Goal: Task Accomplishment & Management: Manage account settings

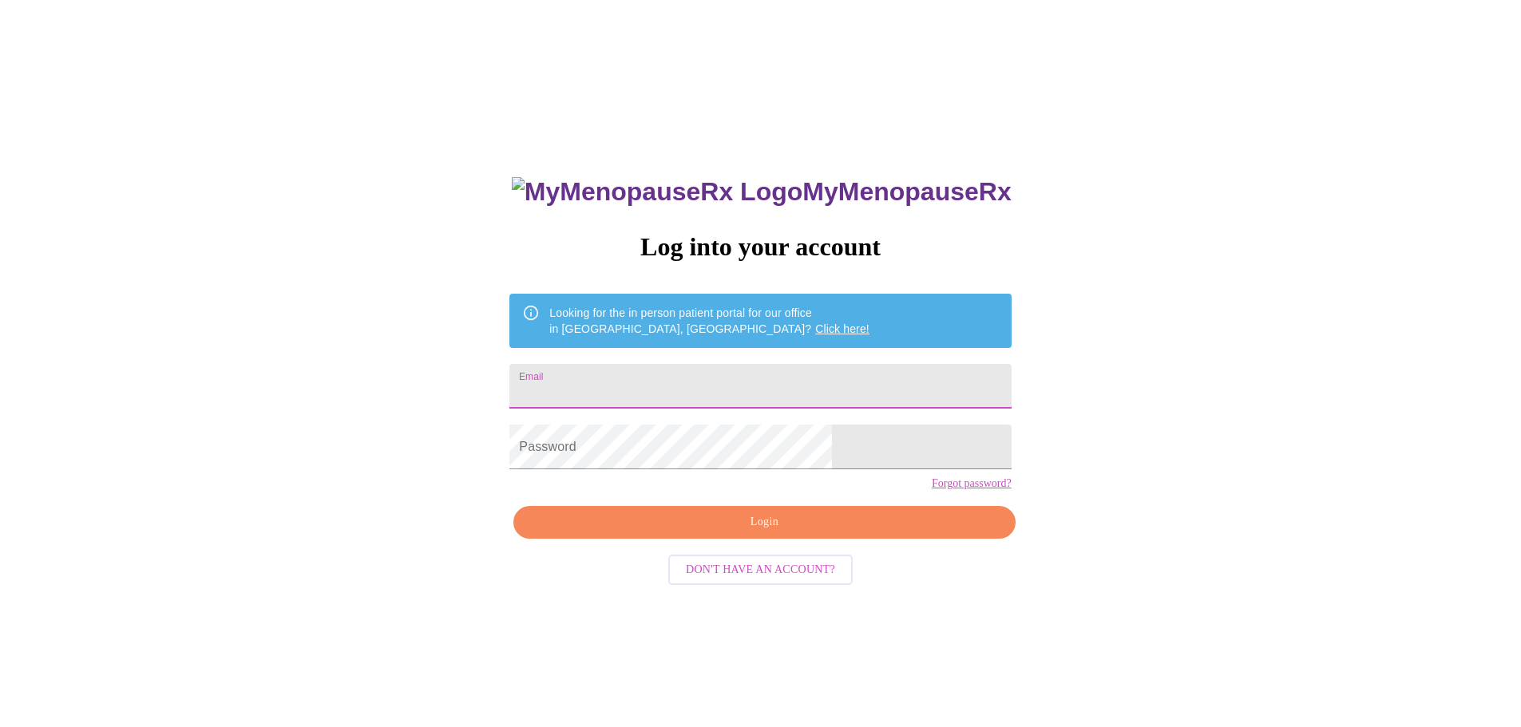
click at [640, 375] on input "Email" at bounding box center [760, 386] width 502 height 45
click at [833, 375] on input "[PERSON_NAME][EMAIL_ADDRESS][PERSON_NAME][DOMAIN_NAME]" at bounding box center [760, 386] width 502 height 45
type input "[EMAIL_ADDRESS][DOMAIN_NAME]"
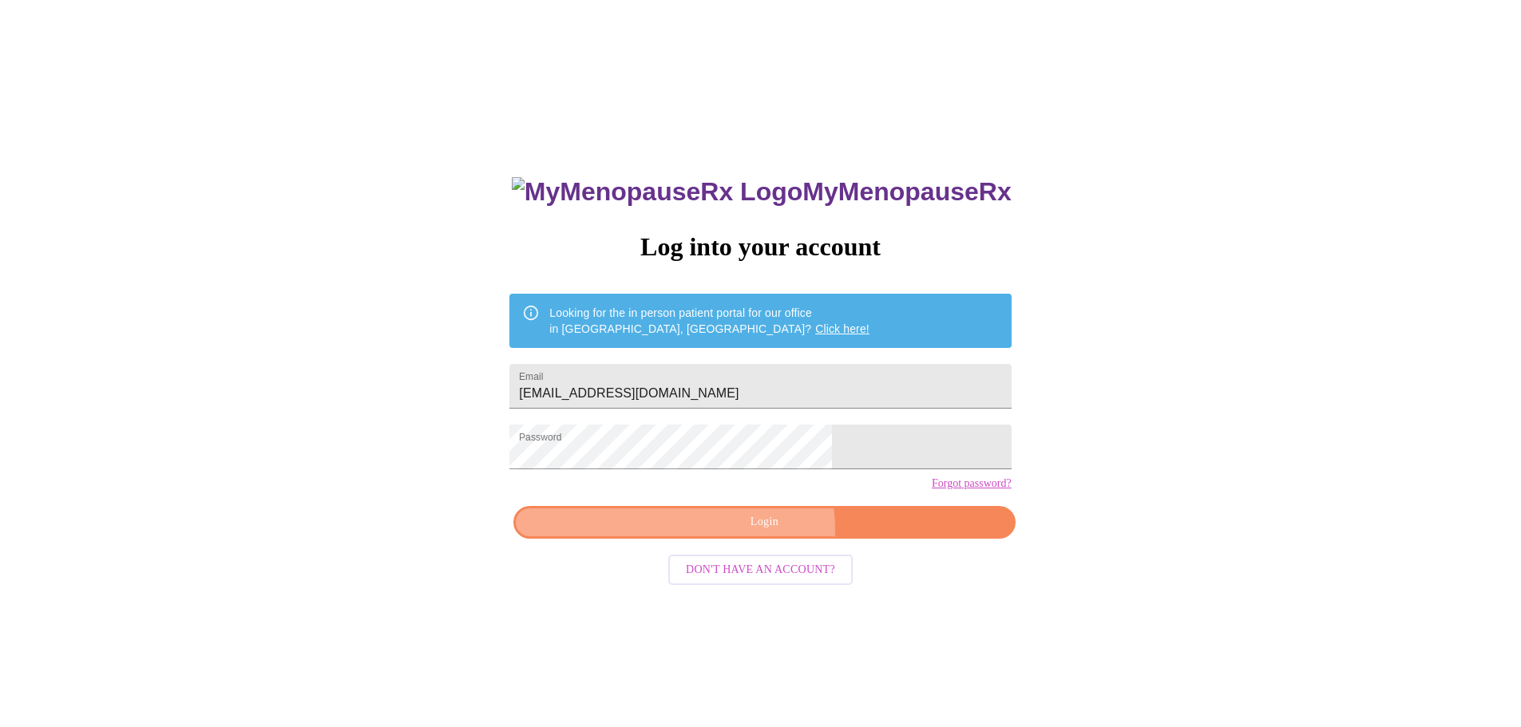
click at [751, 533] on span "Login" at bounding box center [764, 523] width 465 height 20
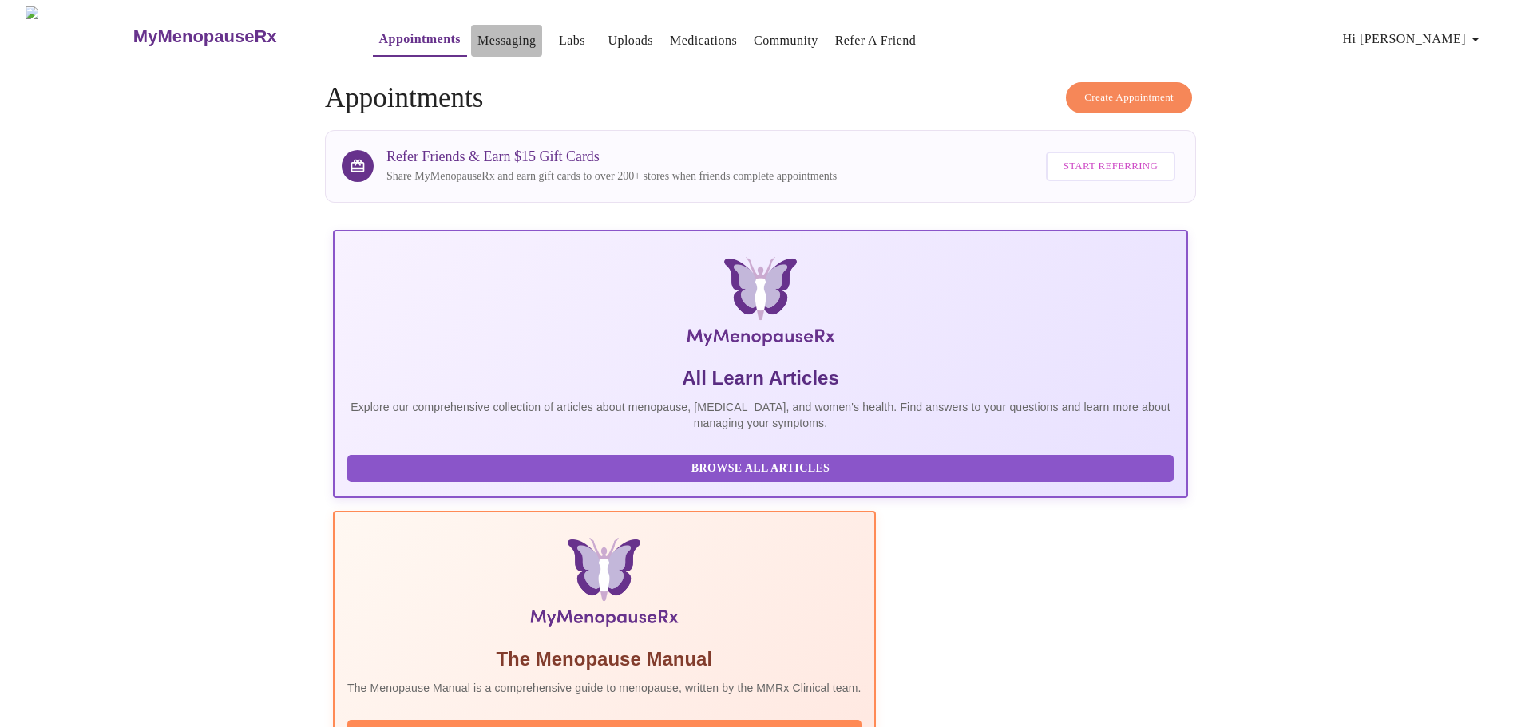
click at [478, 38] on link "Messaging" at bounding box center [507, 41] width 58 height 22
click at [1463, 38] on span "Hi [PERSON_NAME]" at bounding box center [1414, 39] width 142 height 22
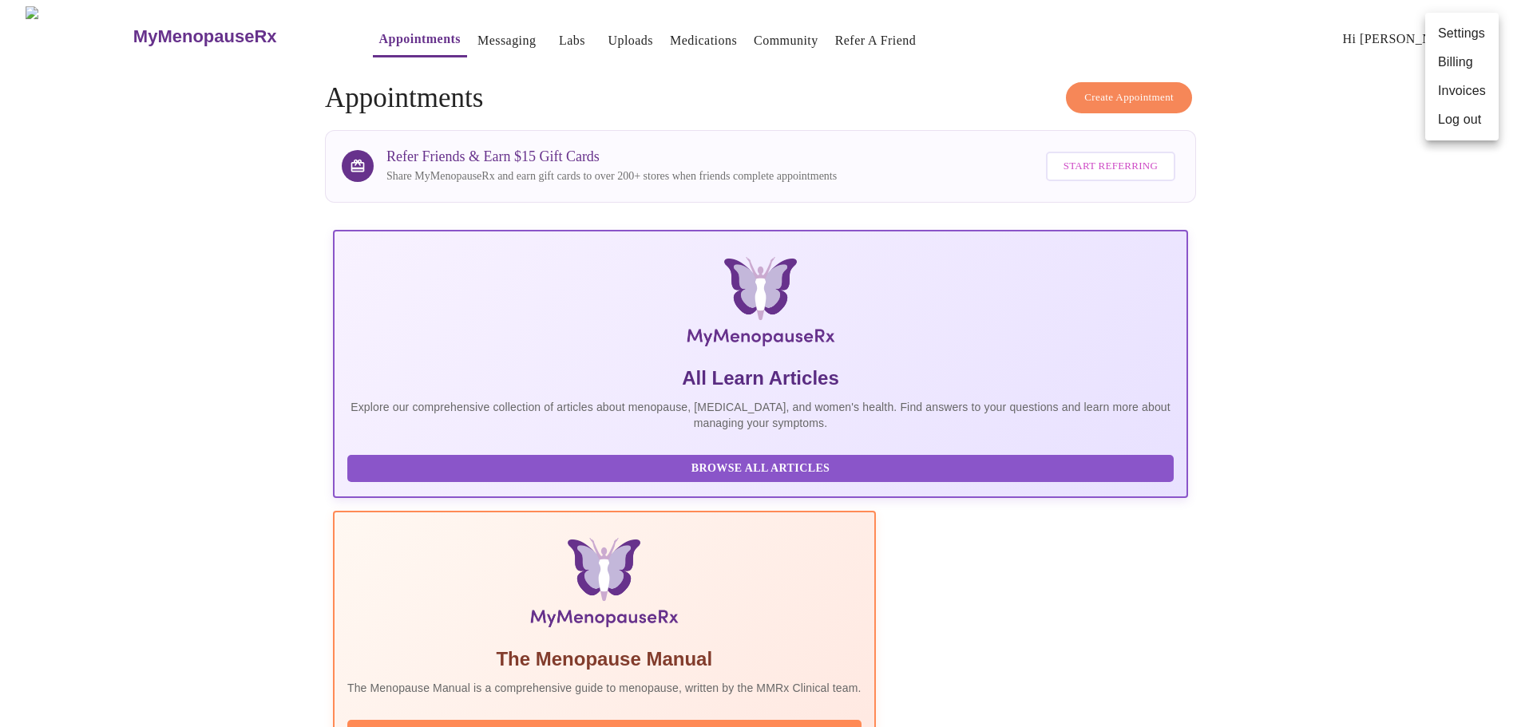
click at [1334, 149] on div at bounding box center [766, 363] width 1533 height 727
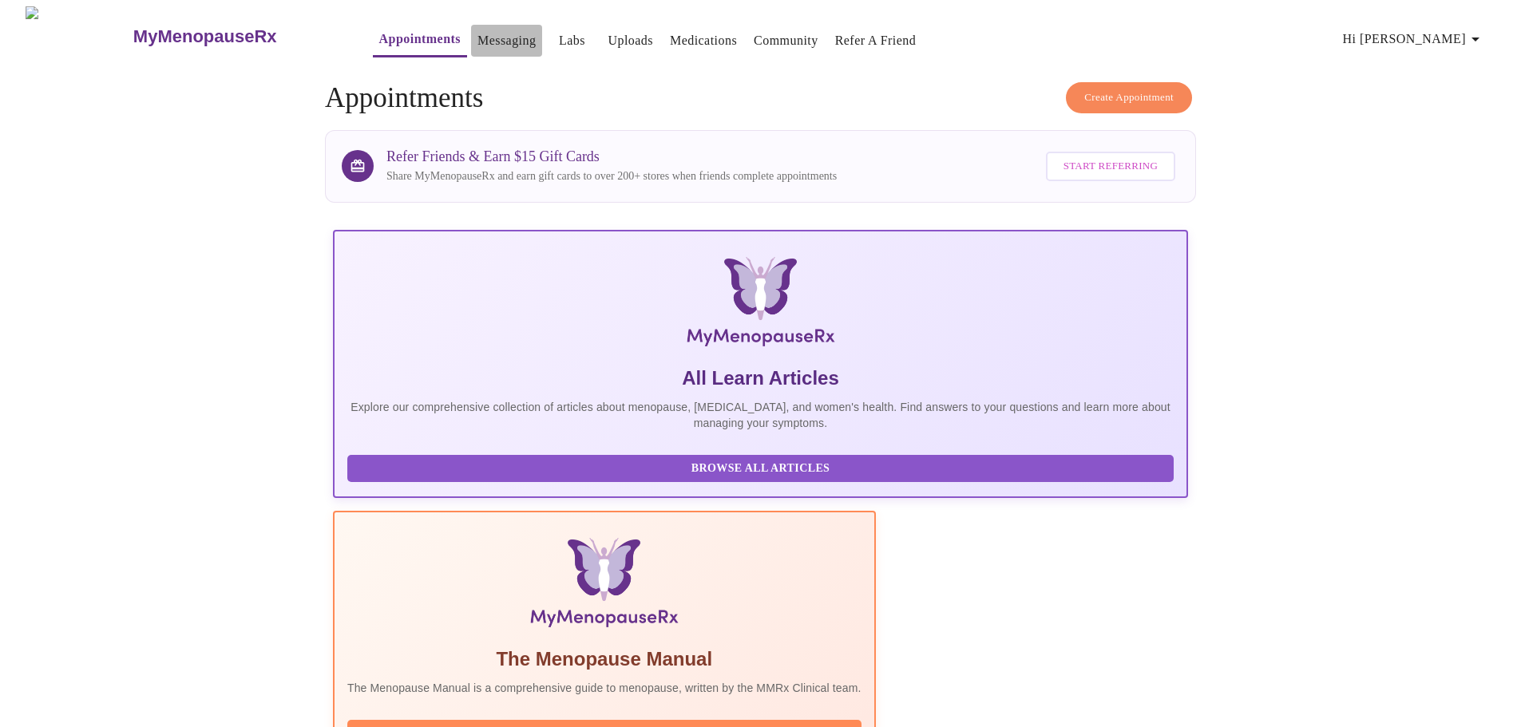
click at [483, 34] on link "Messaging" at bounding box center [507, 41] width 58 height 22
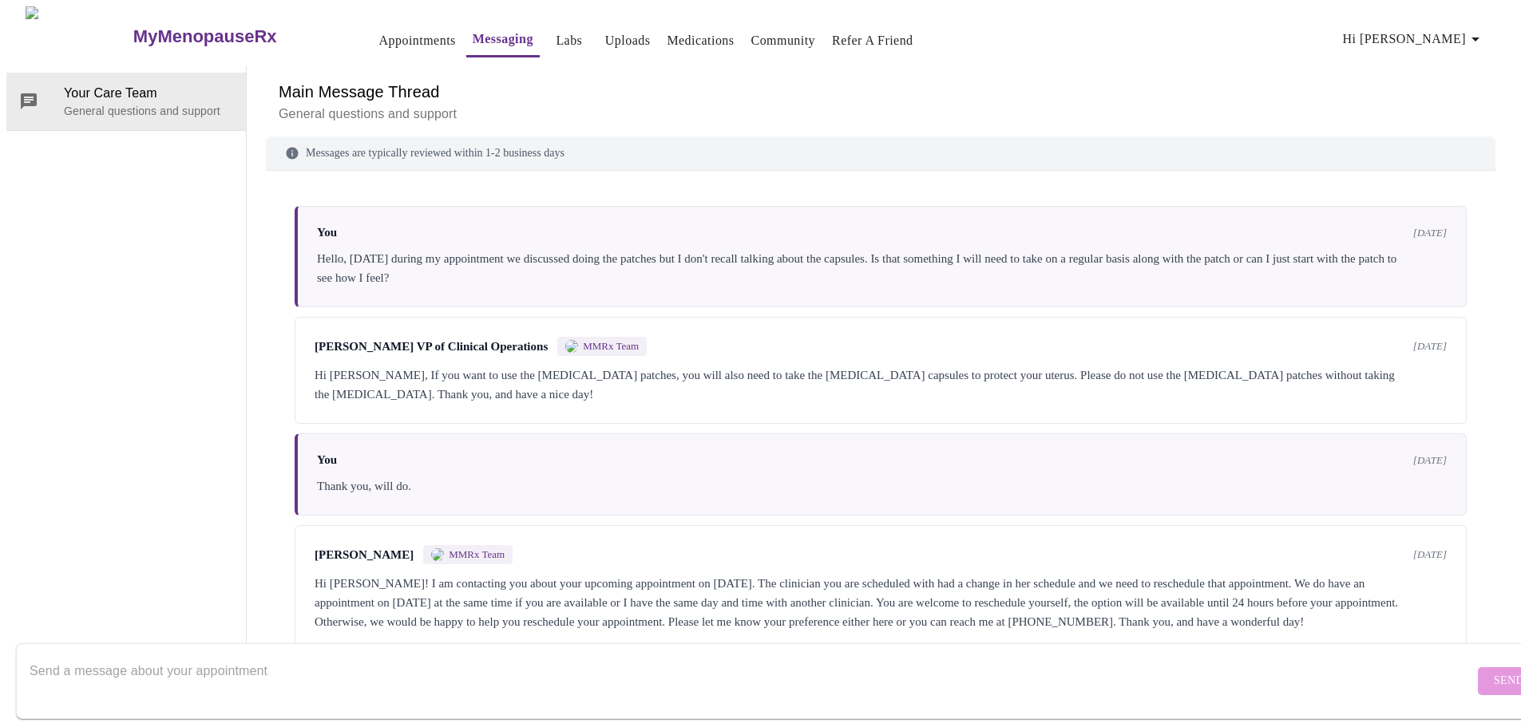
scroll to position [23, 0]
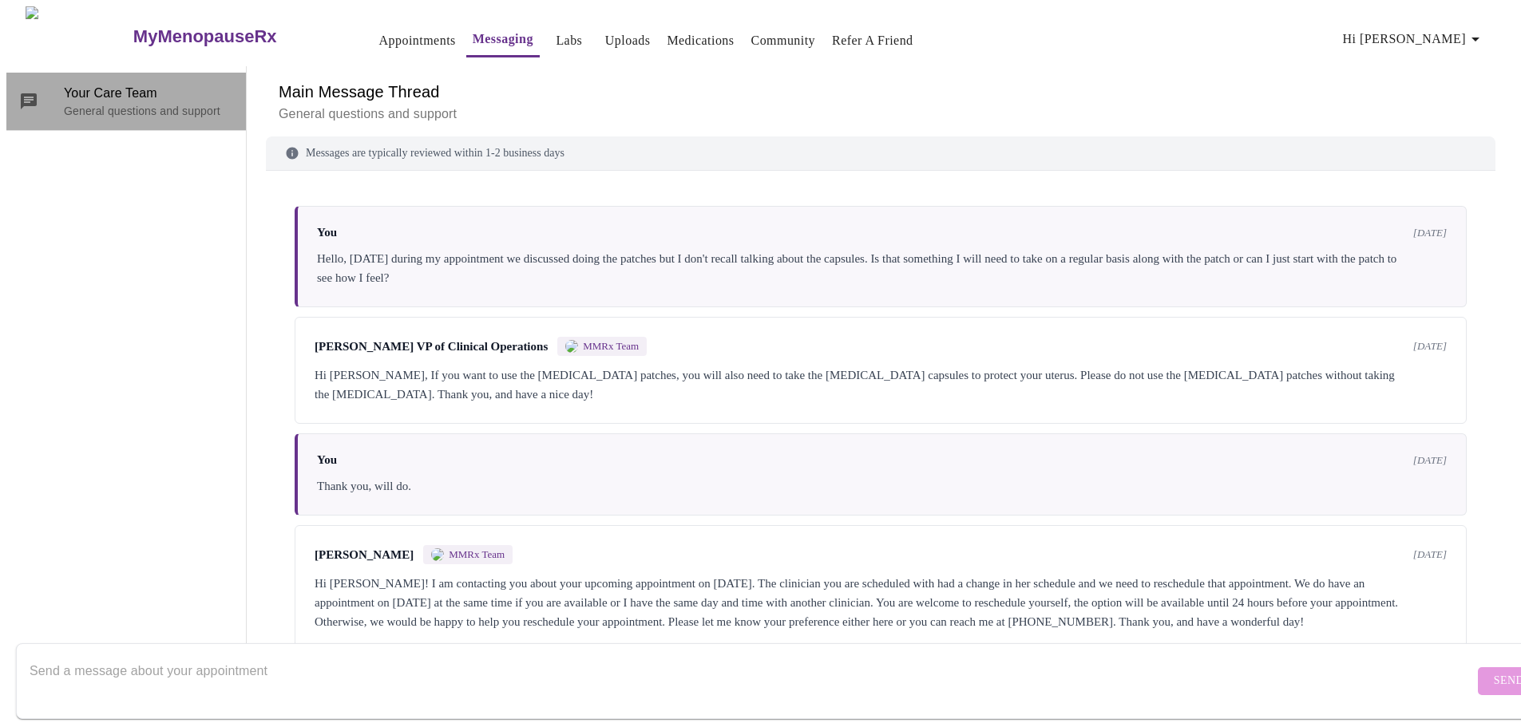
click at [120, 84] on span "Your Care Team" at bounding box center [148, 93] width 169 height 19
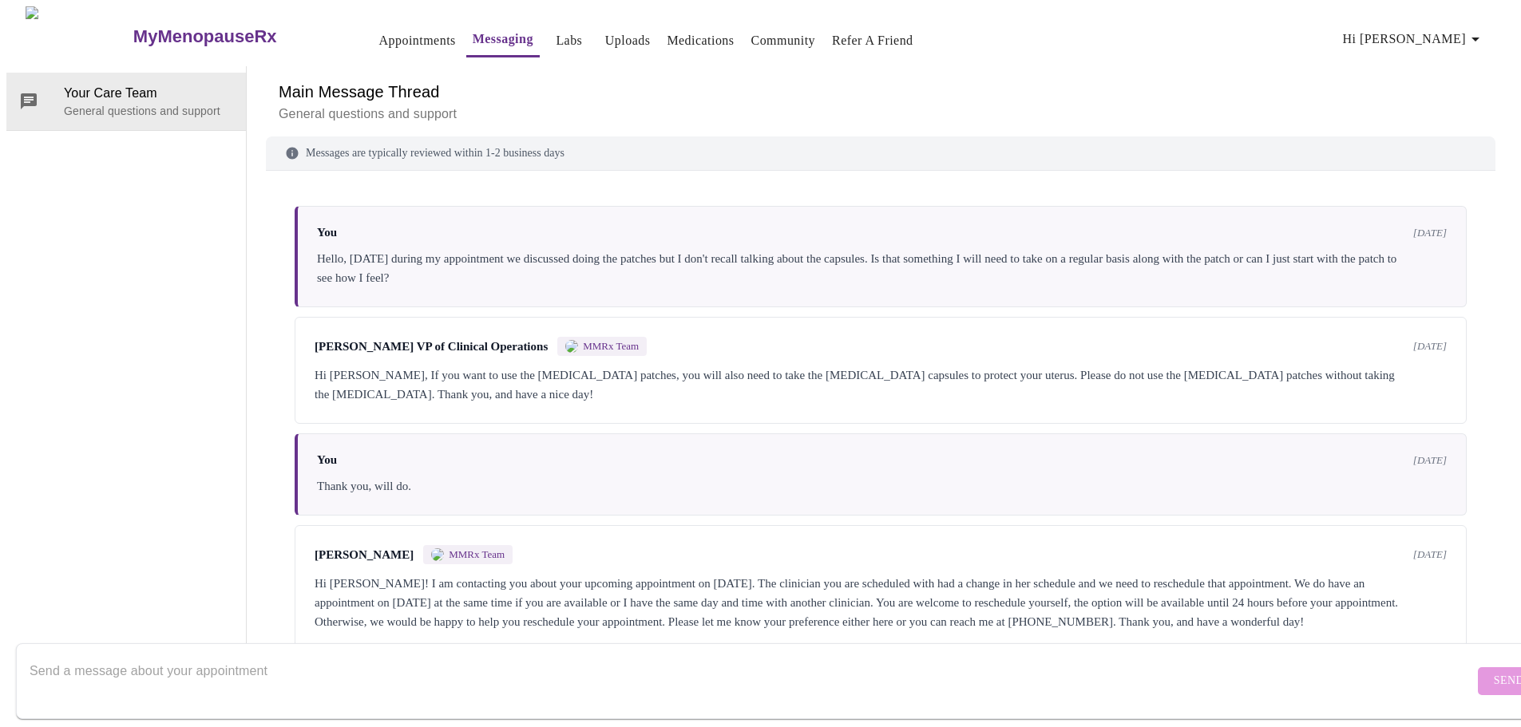
click at [199, 656] on textarea "Send a message about your appointment" at bounding box center [752, 681] width 1445 height 51
click at [301, 656] on textarea "Hello, I started bleeding this morning and during the week I felt dizzy, headac…" at bounding box center [752, 681] width 1445 height 51
click at [245, 656] on textarea "Hello, I started bleeding this morning and during the week I felt dizzy, headac…" at bounding box center [752, 681] width 1445 height 51
click at [245, 656] on textarea "Hello, I started bleeding this morning and during the week I had one day where …" at bounding box center [752, 681] width 1445 height 51
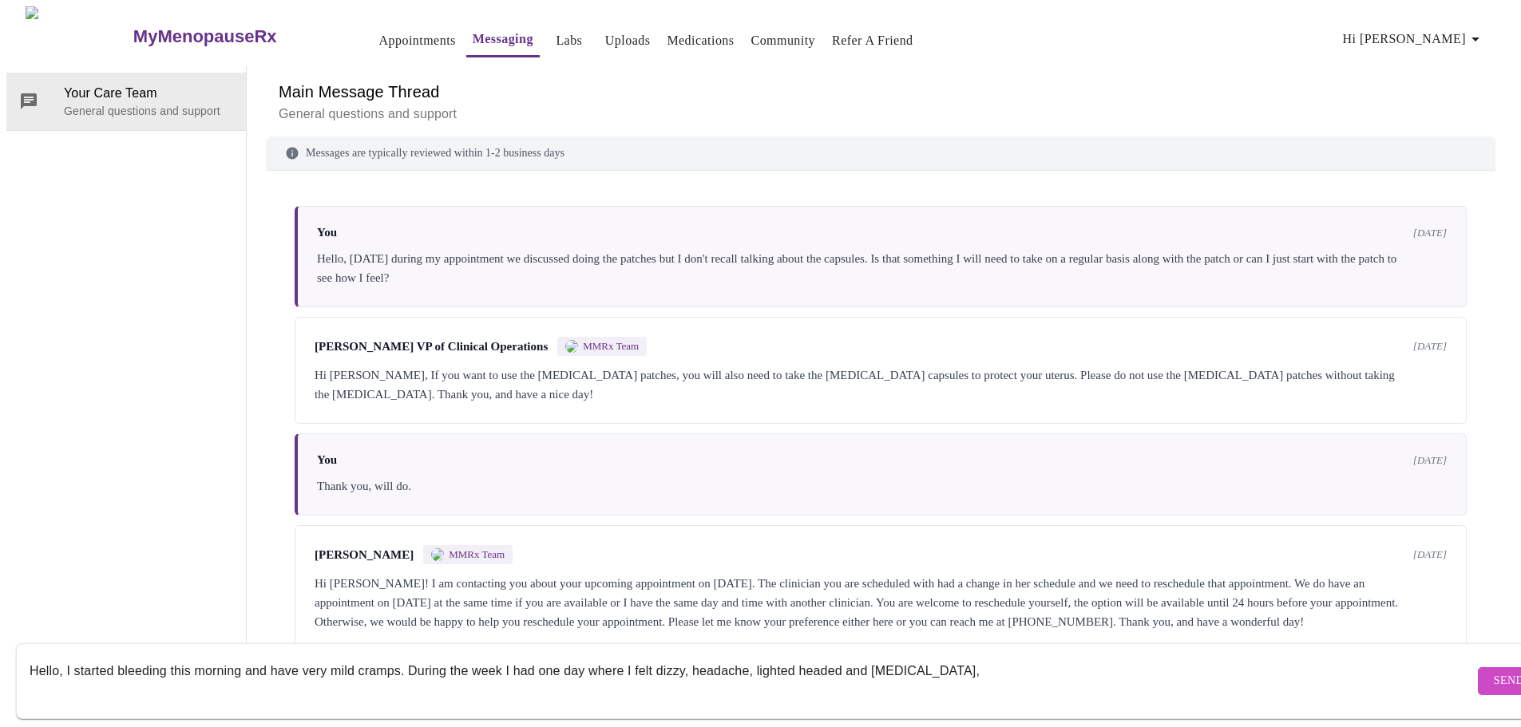
click at [628, 656] on textarea "Hello, I started bleeding this morning and have very mild cramps. During the we…" at bounding box center [752, 681] width 1445 height 51
click at [404, 656] on textarea "Hello, I started bleeding this morning and have very mild cramps. During the we…" at bounding box center [752, 681] width 1445 height 51
click at [223, 672] on textarea "Hello, I started bleeding this morning and have very mild cramps. So far the bl…" at bounding box center [752, 681] width 1445 height 51
type textarea "Hello, I started bleeding this morning and have very mild cramps. So far the bl…"
click at [1494, 672] on span "Send" at bounding box center [1509, 682] width 30 height 20
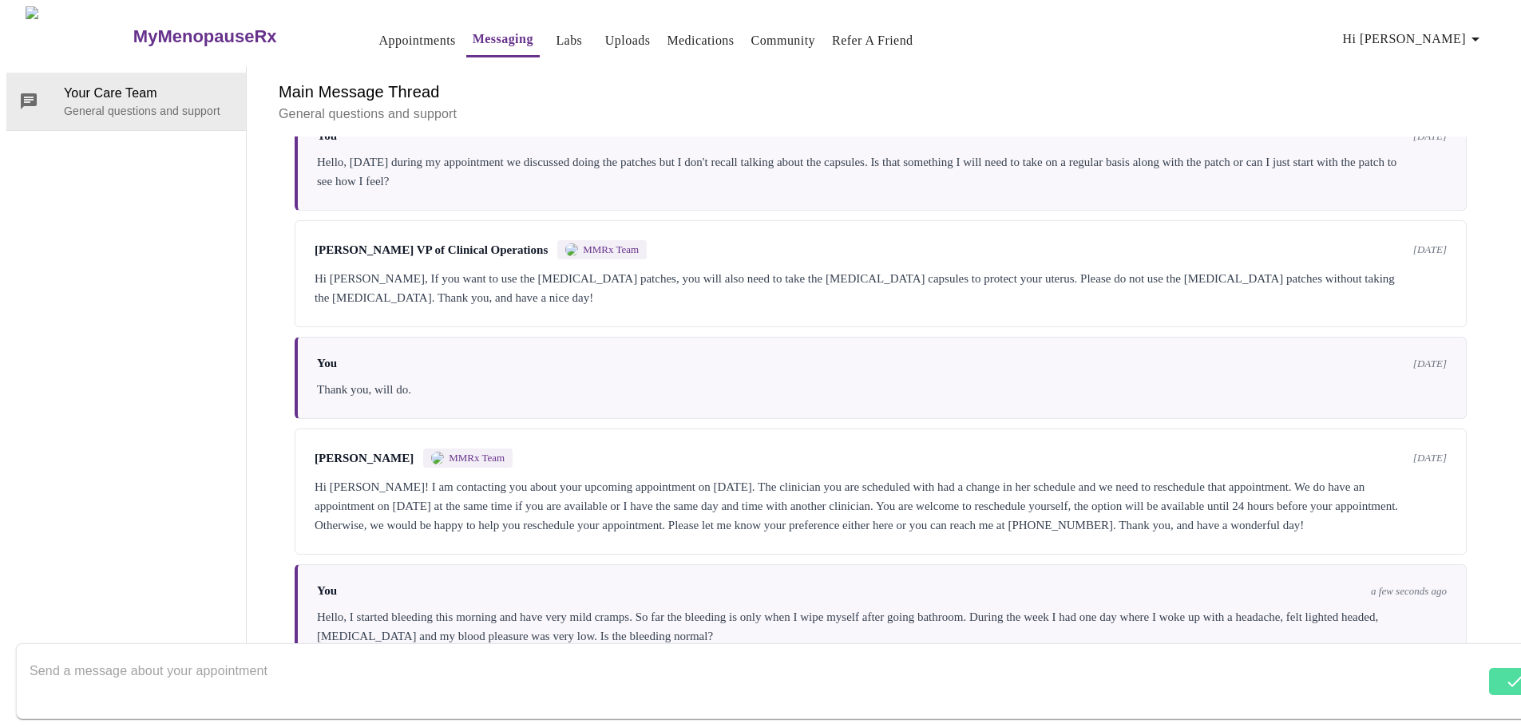
scroll to position [139, 0]
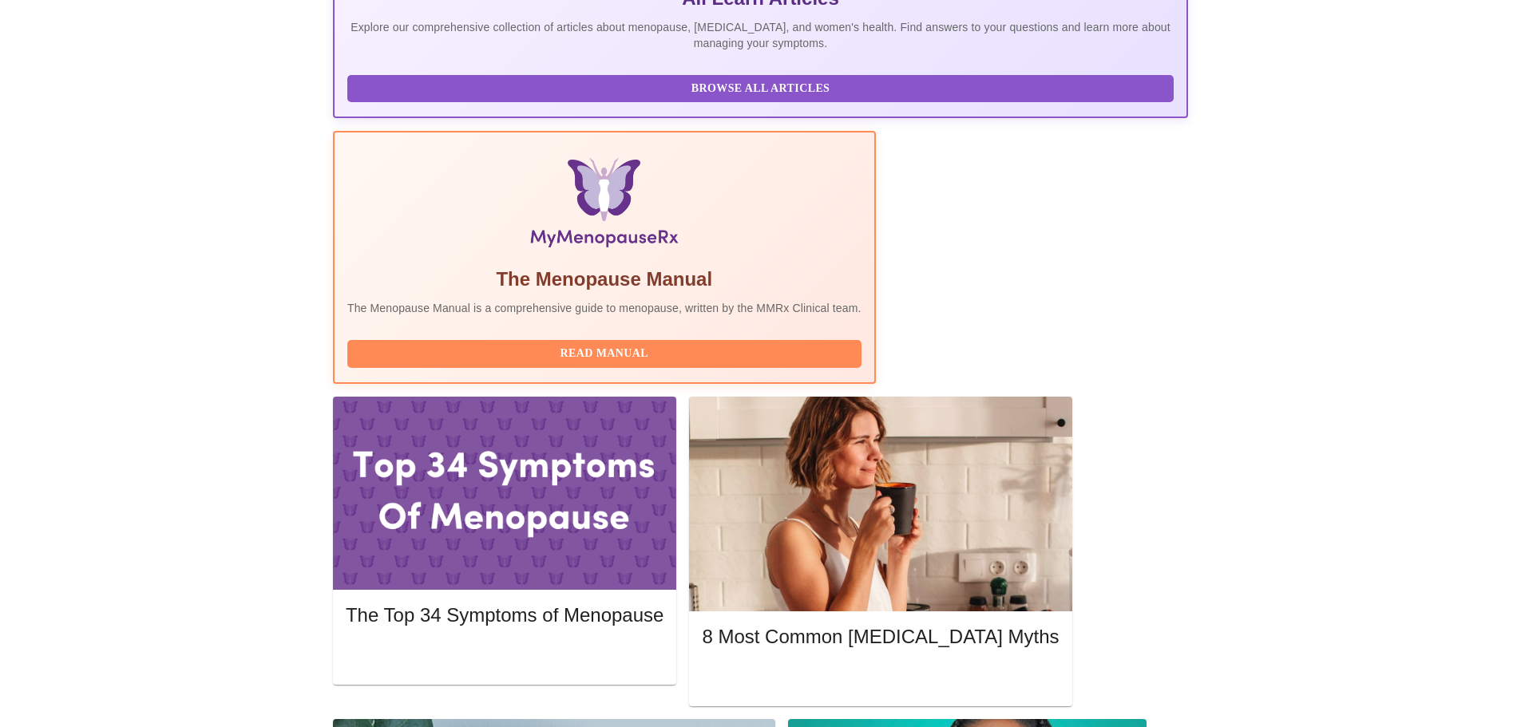
scroll to position [442, 0]
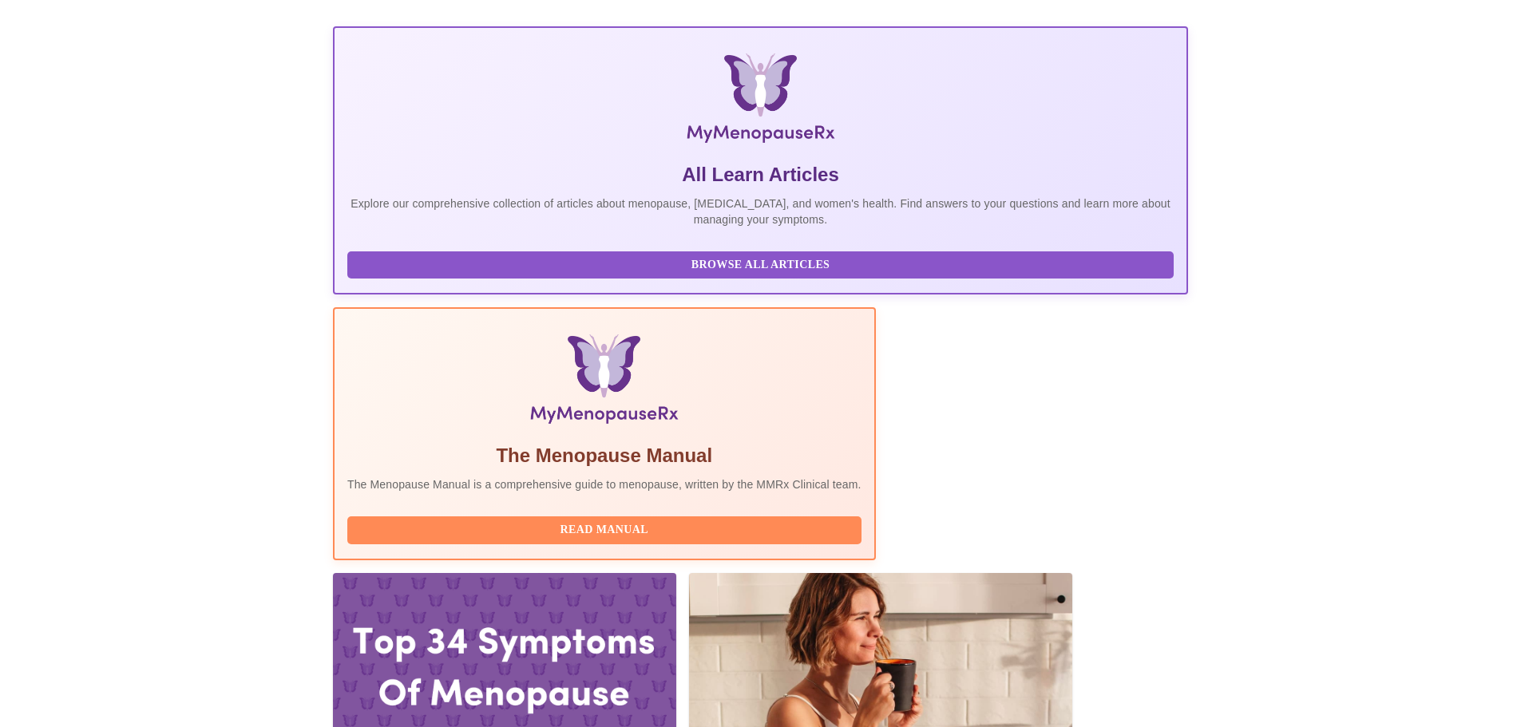
scroll to position [0, 0]
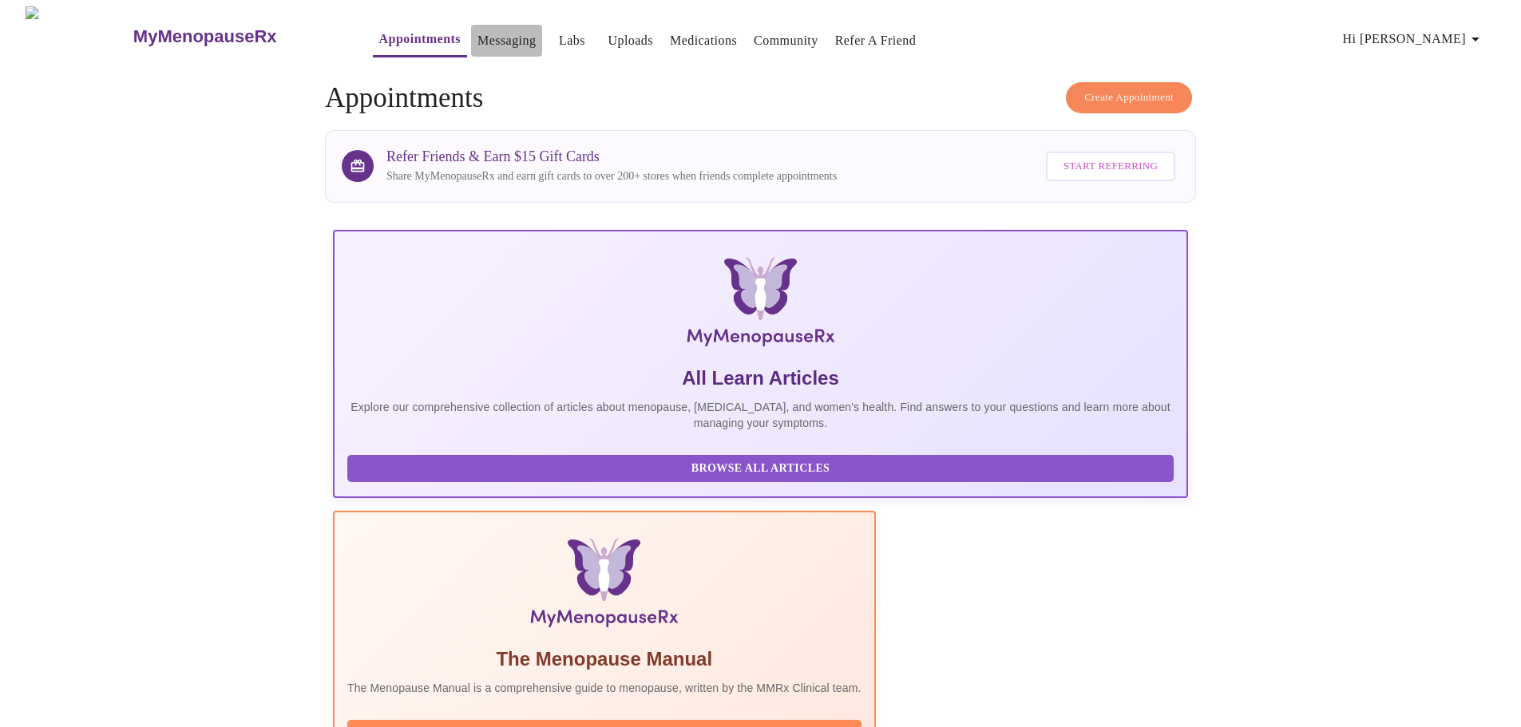
click at [478, 30] on link "Messaging" at bounding box center [507, 41] width 58 height 22
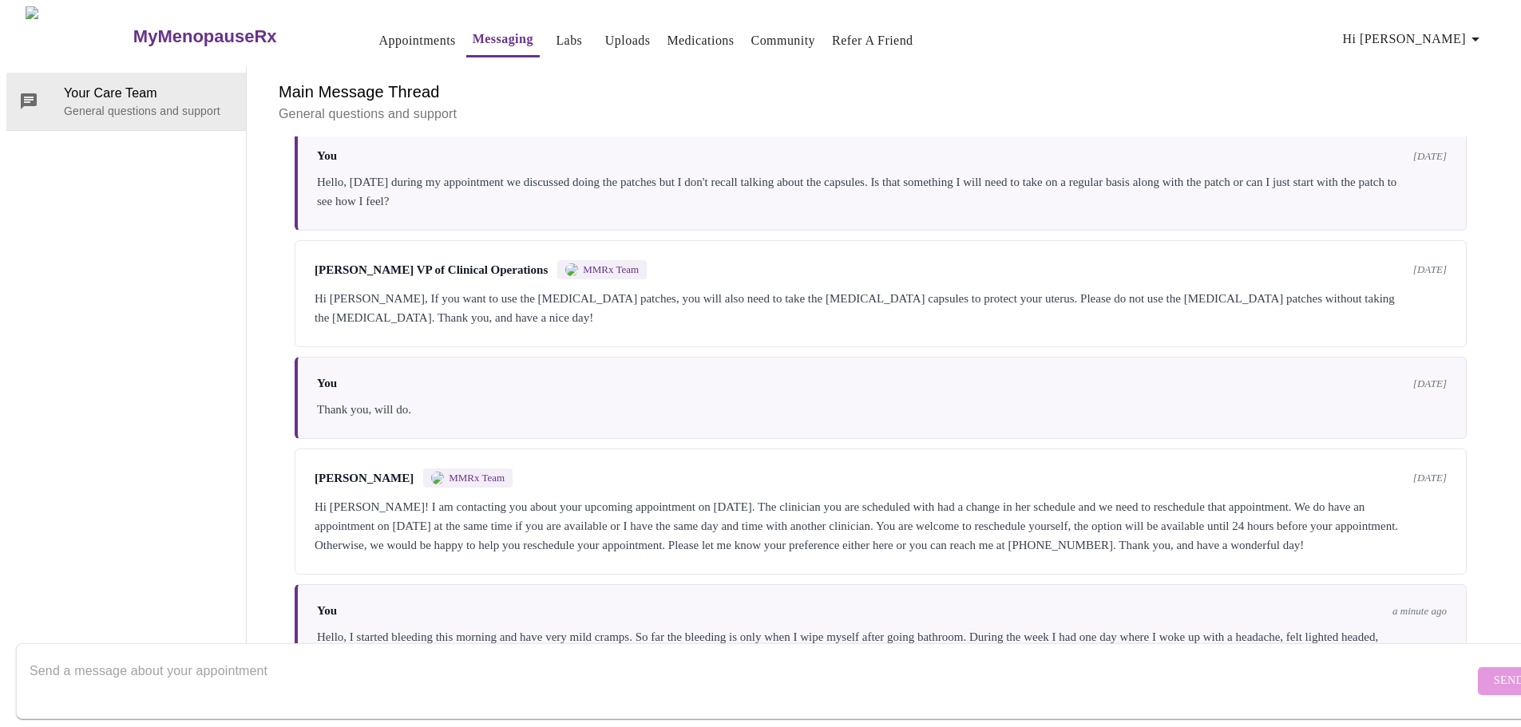
scroll to position [139, 0]
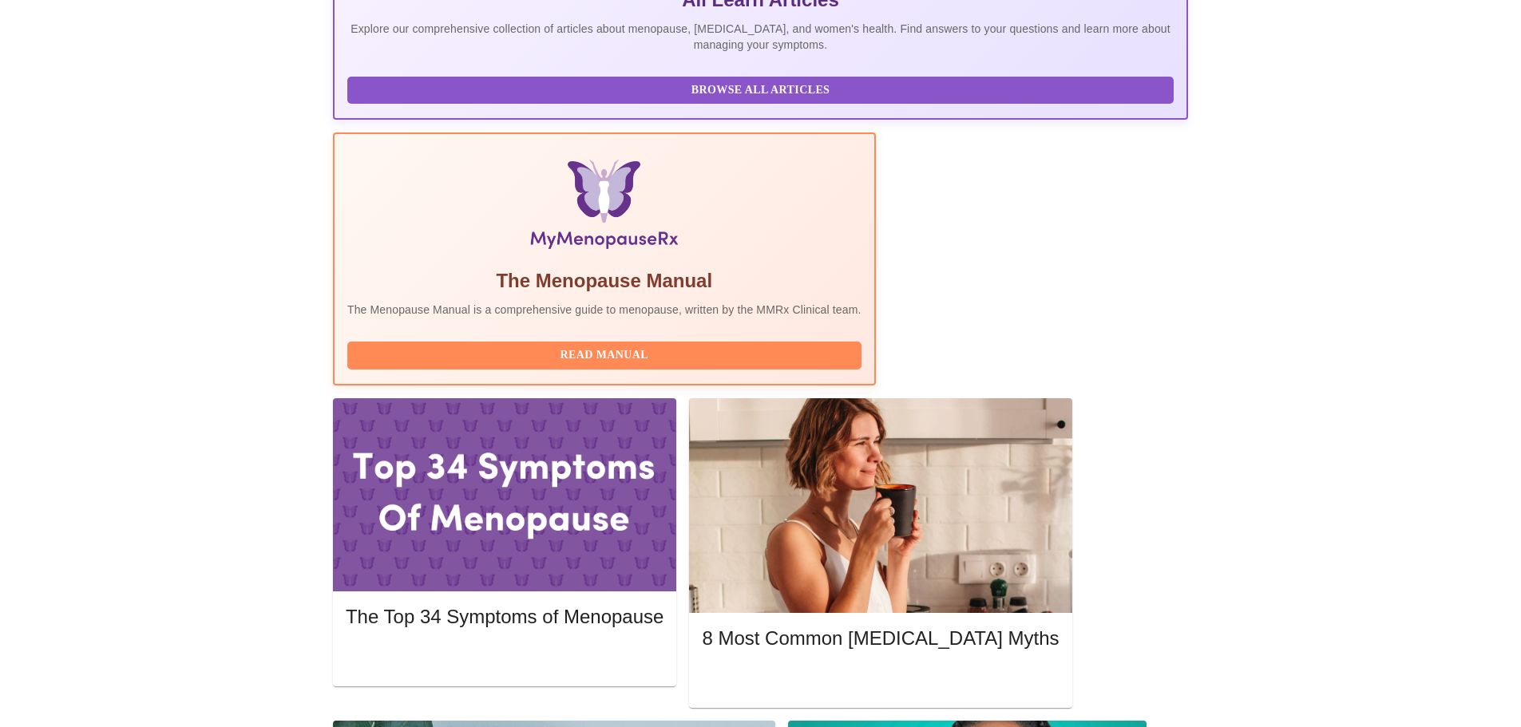
scroll to position [442, 0]
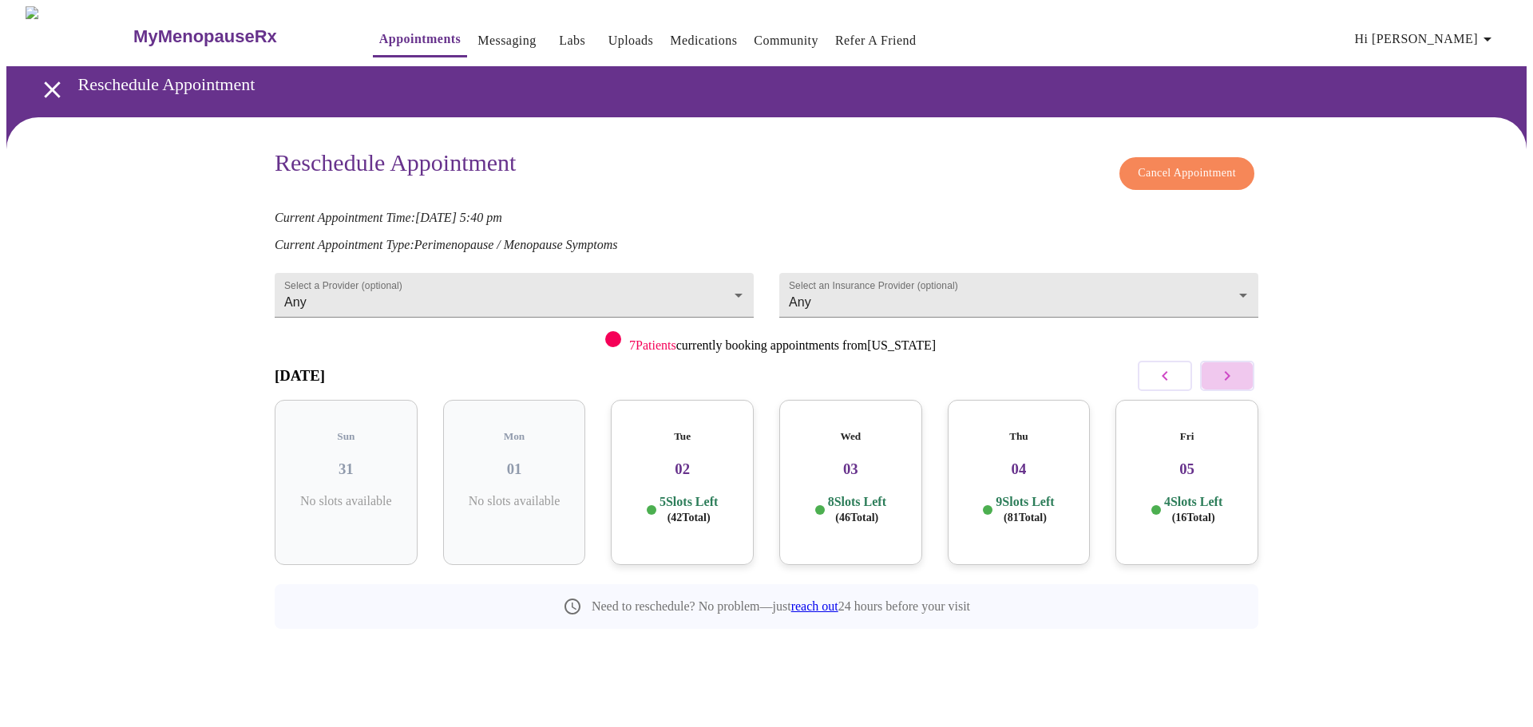
click at [1230, 379] on icon "button" at bounding box center [1227, 376] width 19 height 19
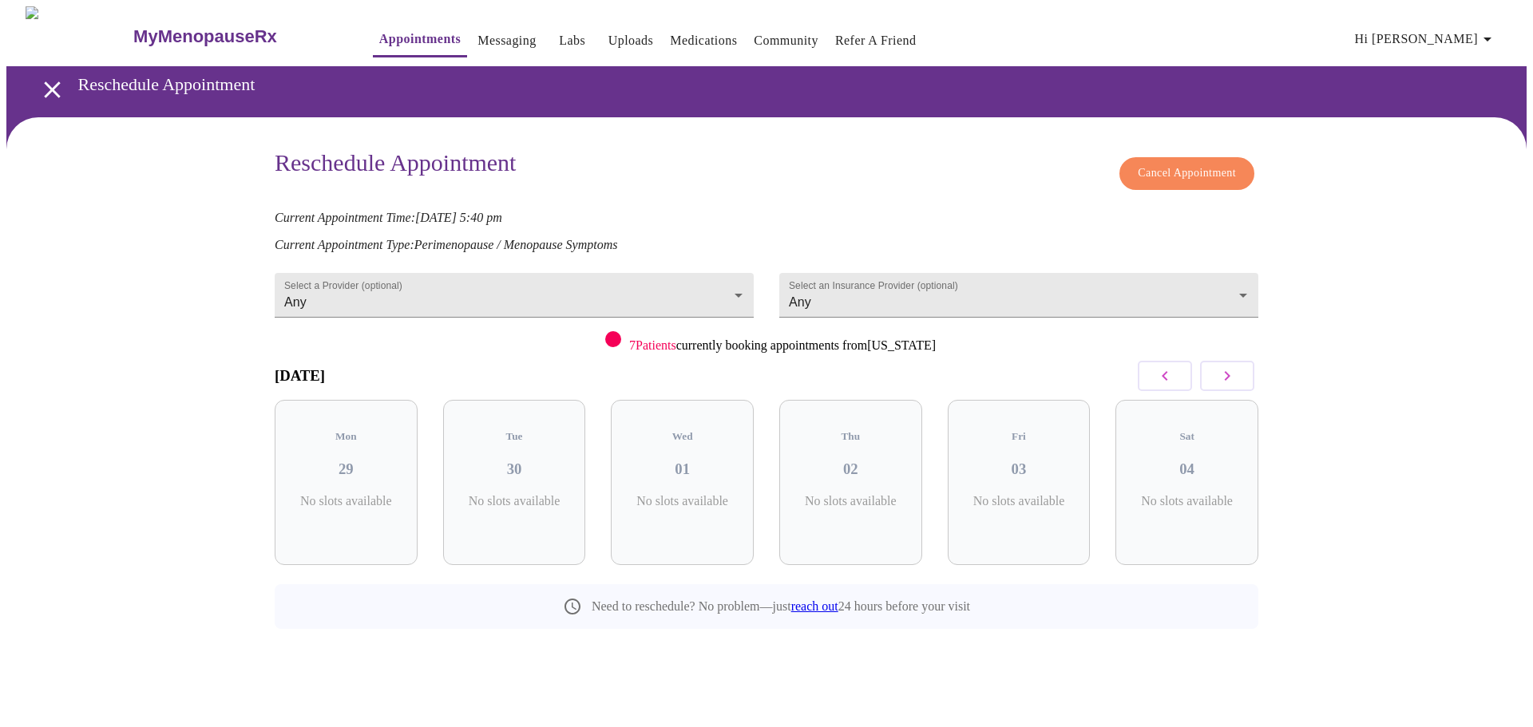
click at [1230, 379] on icon "button" at bounding box center [1227, 376] width 19 height 19
click at [1229, 379] on icon "button" at bounding box center [1227, 376] width 19 height 19
click at [507, 461] on h3 "18" at bounding box center [514, 470] width 117 height 18
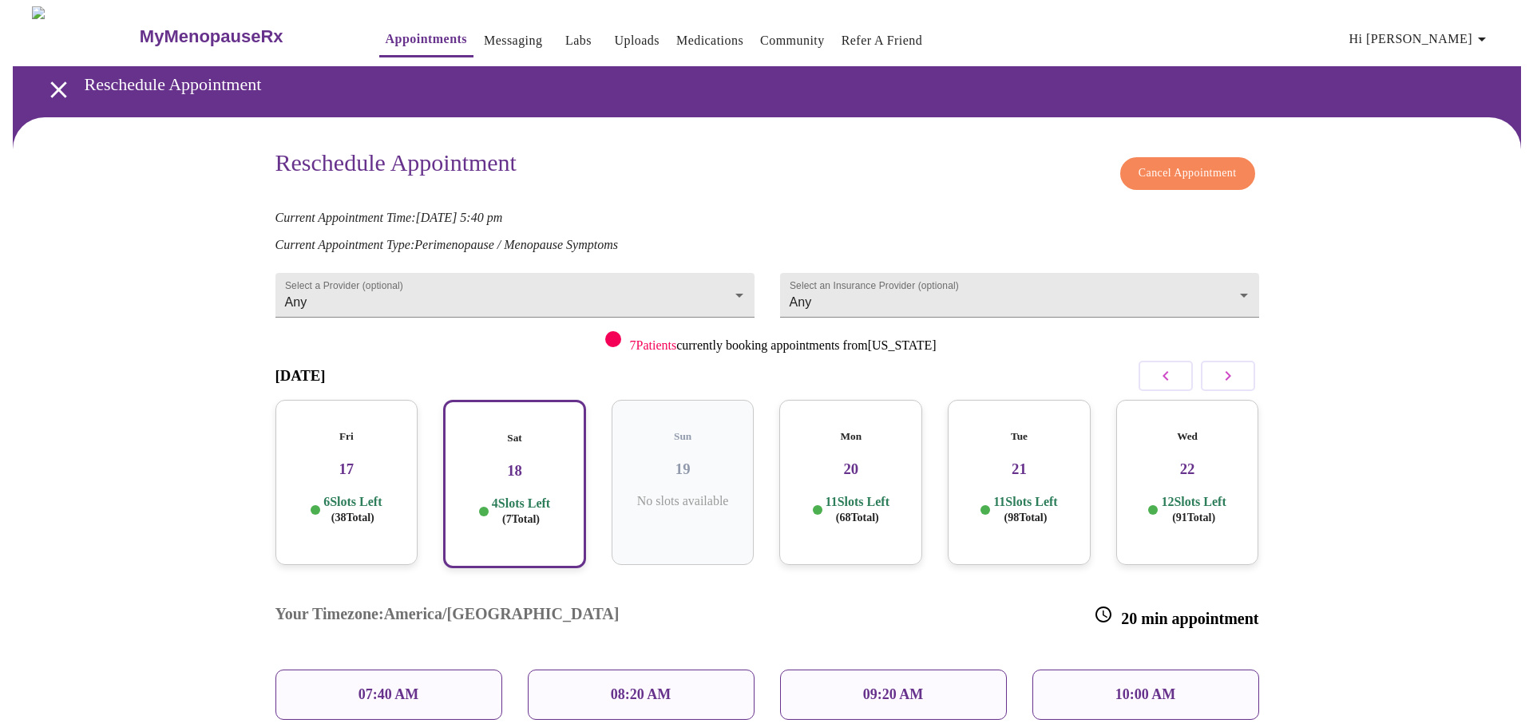
scroll to position [75, 0]
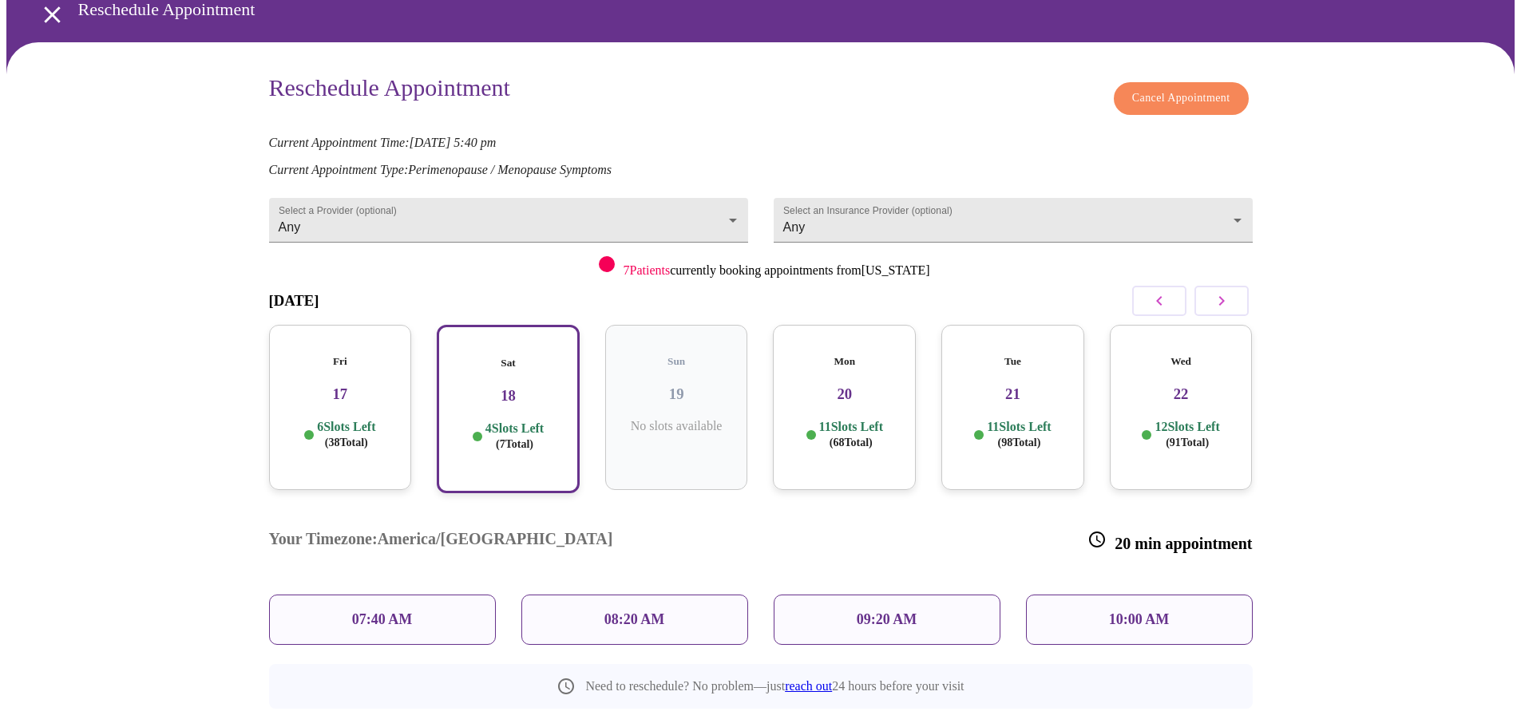
click at [1145, 595] on div "10:00 AM" at bounding box center [1139, 620] width 227 height 50
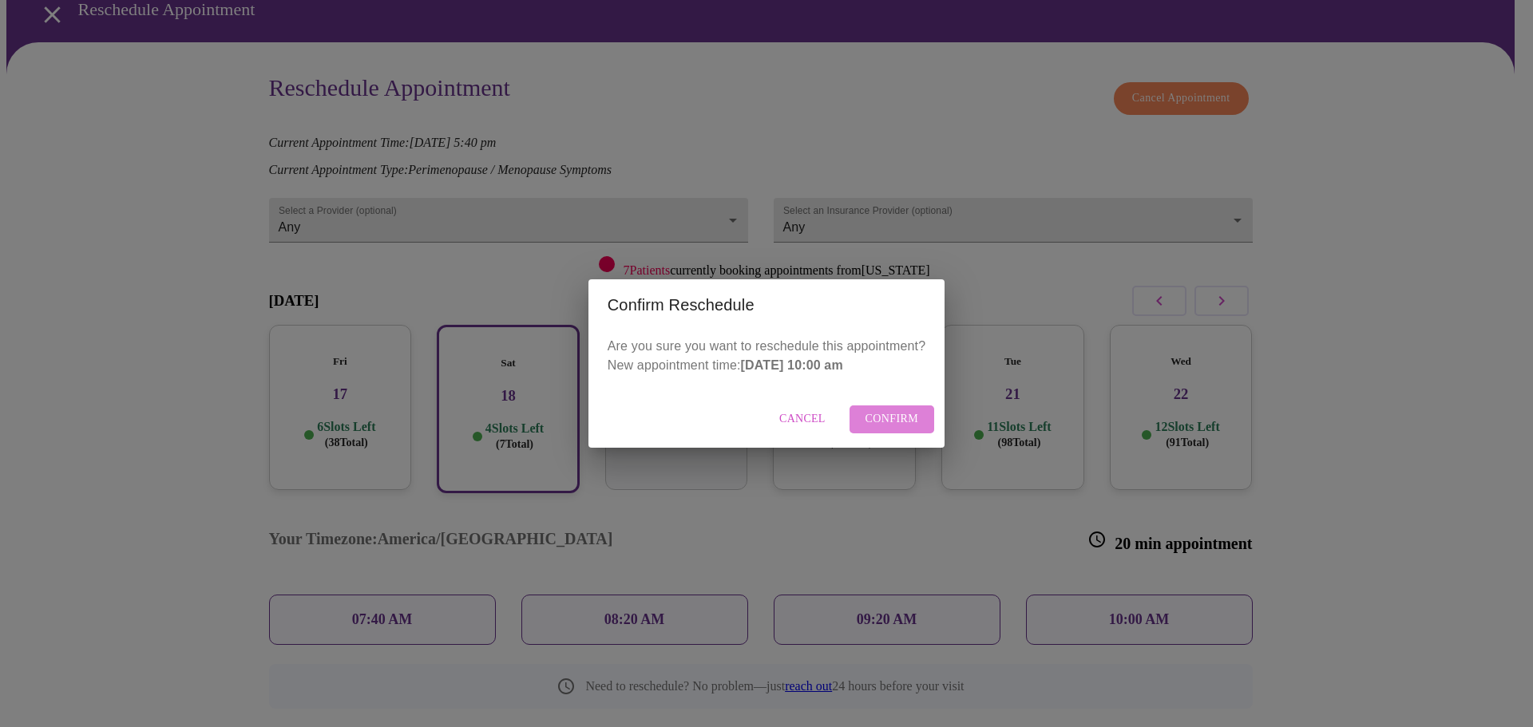
click at [896, 425] on span "Confirm" at bounding box center [893, 420] width 54 height 20
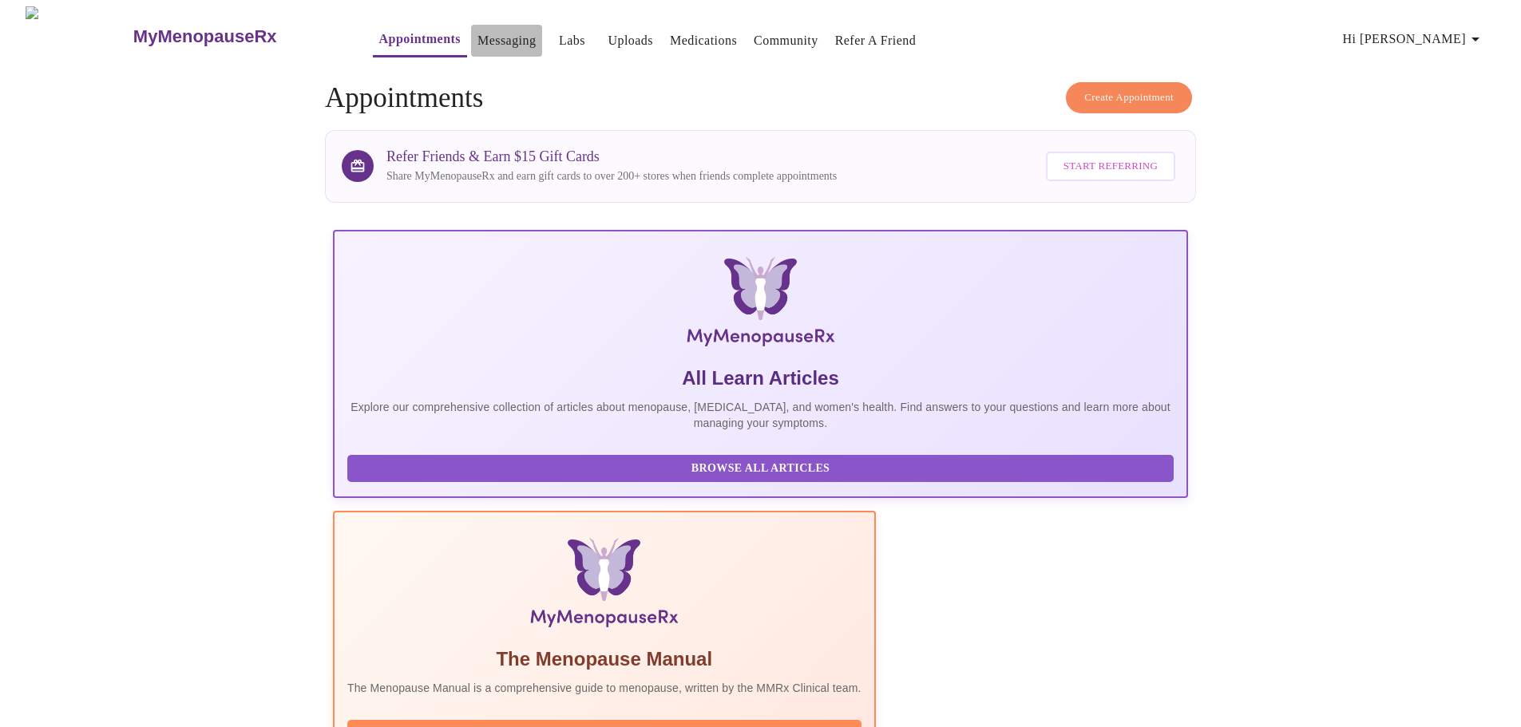
click at [471, 48] on button "Messaging" at bounding box center [506, 41] width 71 height 32
click at [478, 30] on link "Messaging" at bounding box center [507, 41] width 58 height 22
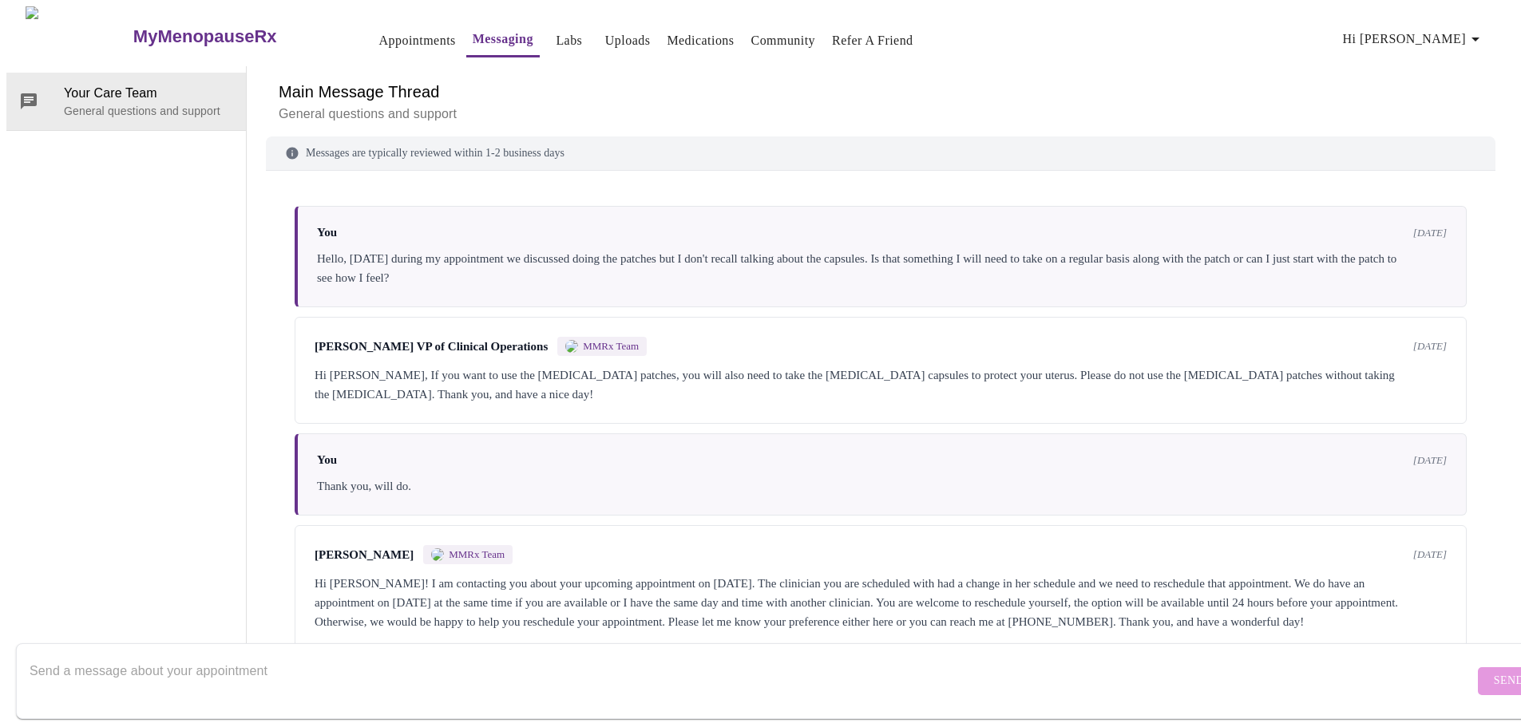
scroll to position [139, 0]
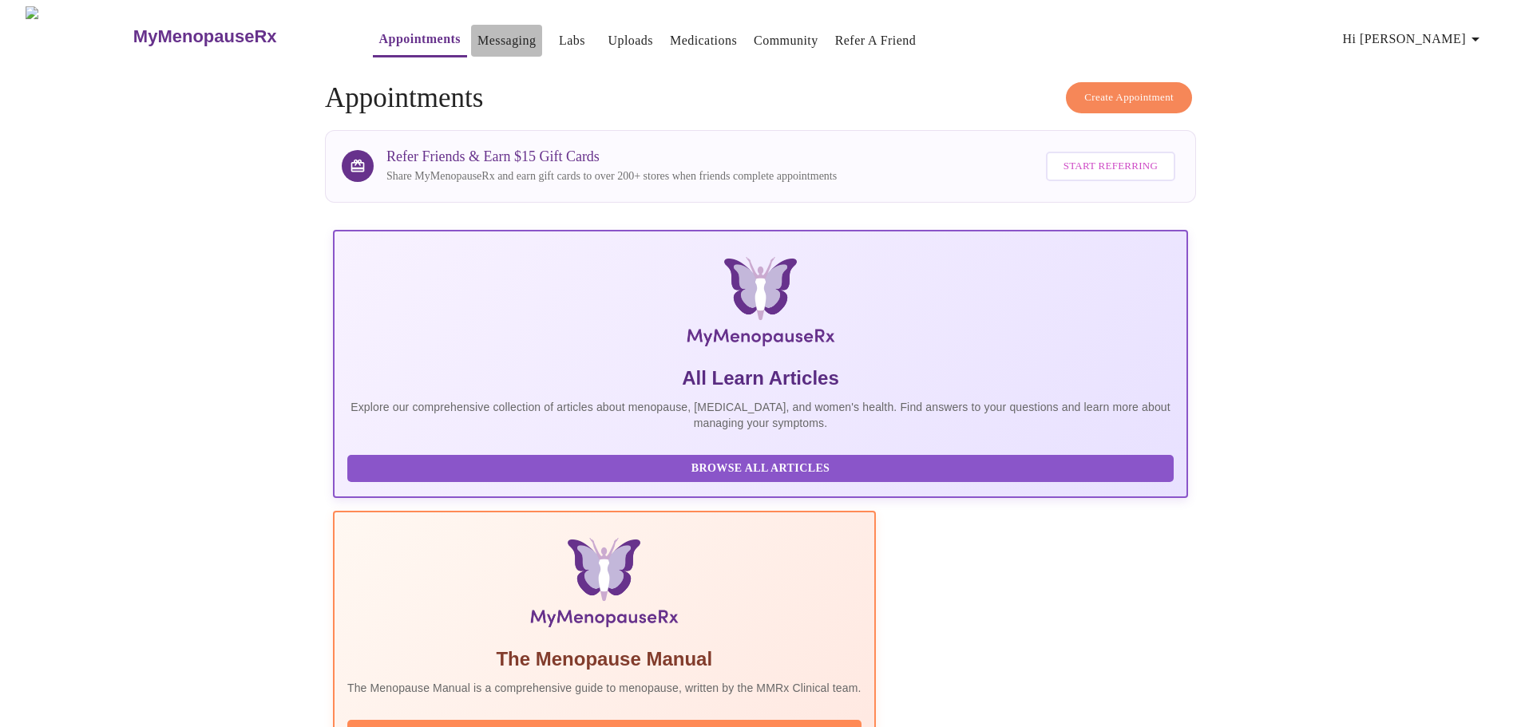
click at [478, 35] on link "Messaging" at bounding box center [507, 41] width 58 height 22
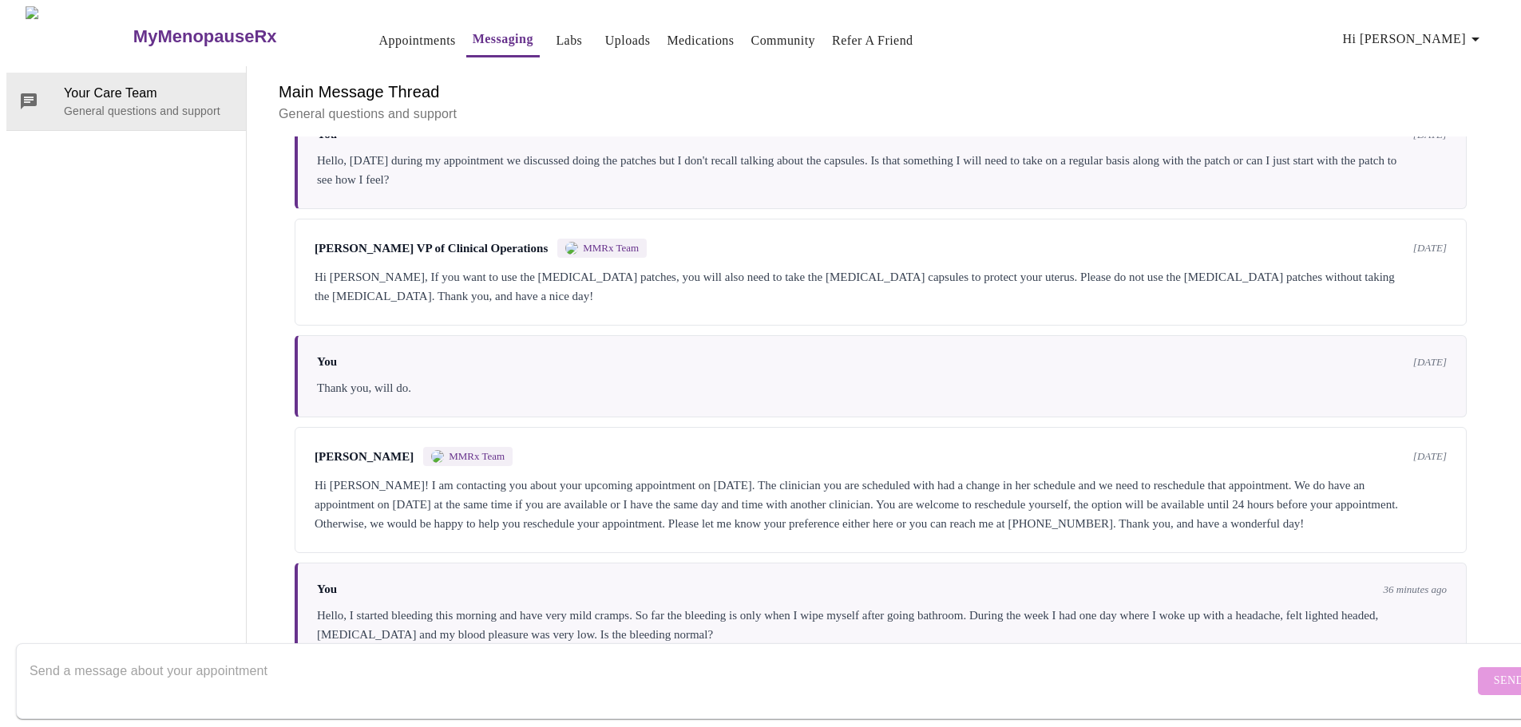
scroll to position [139, 0]
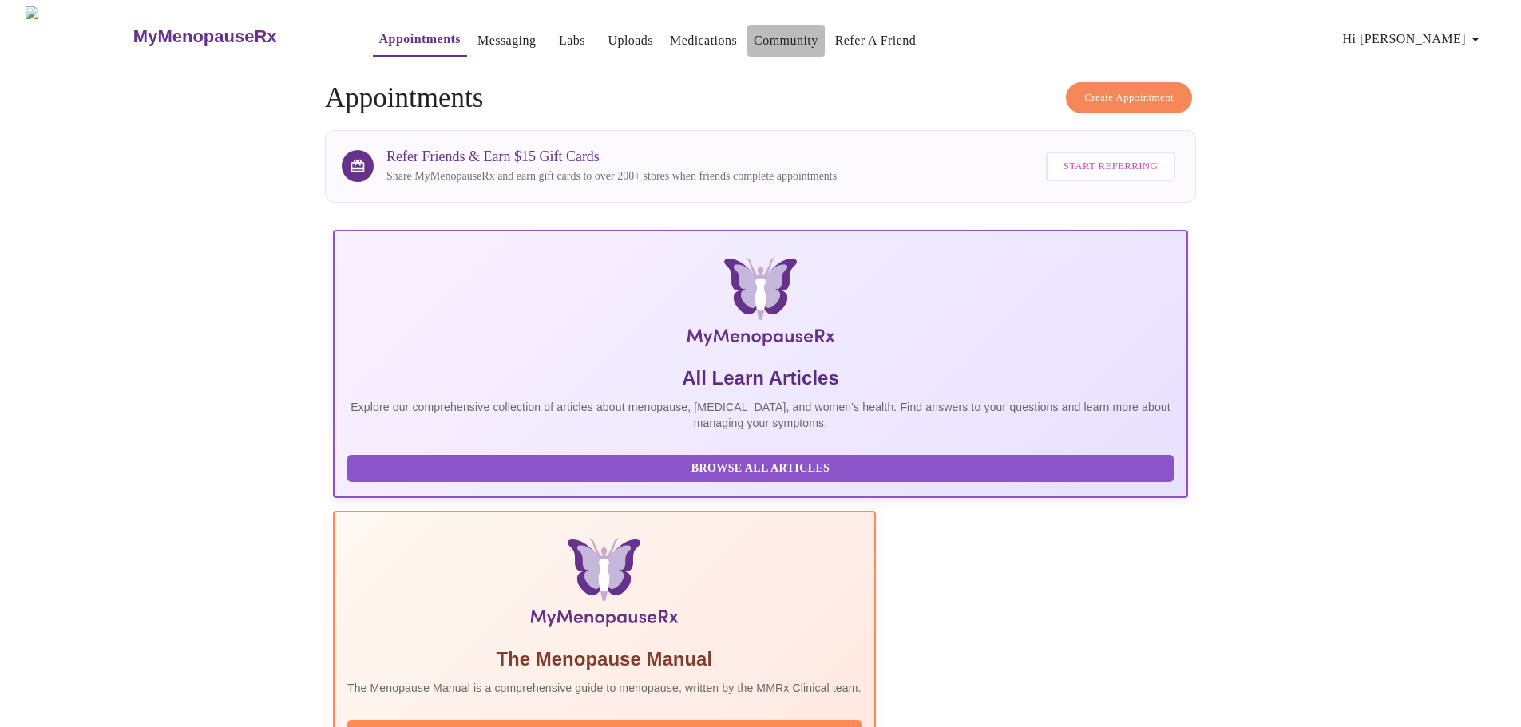
click at [754, 30] on link "Community" at bounding box center [786, 41] width 65 height 22
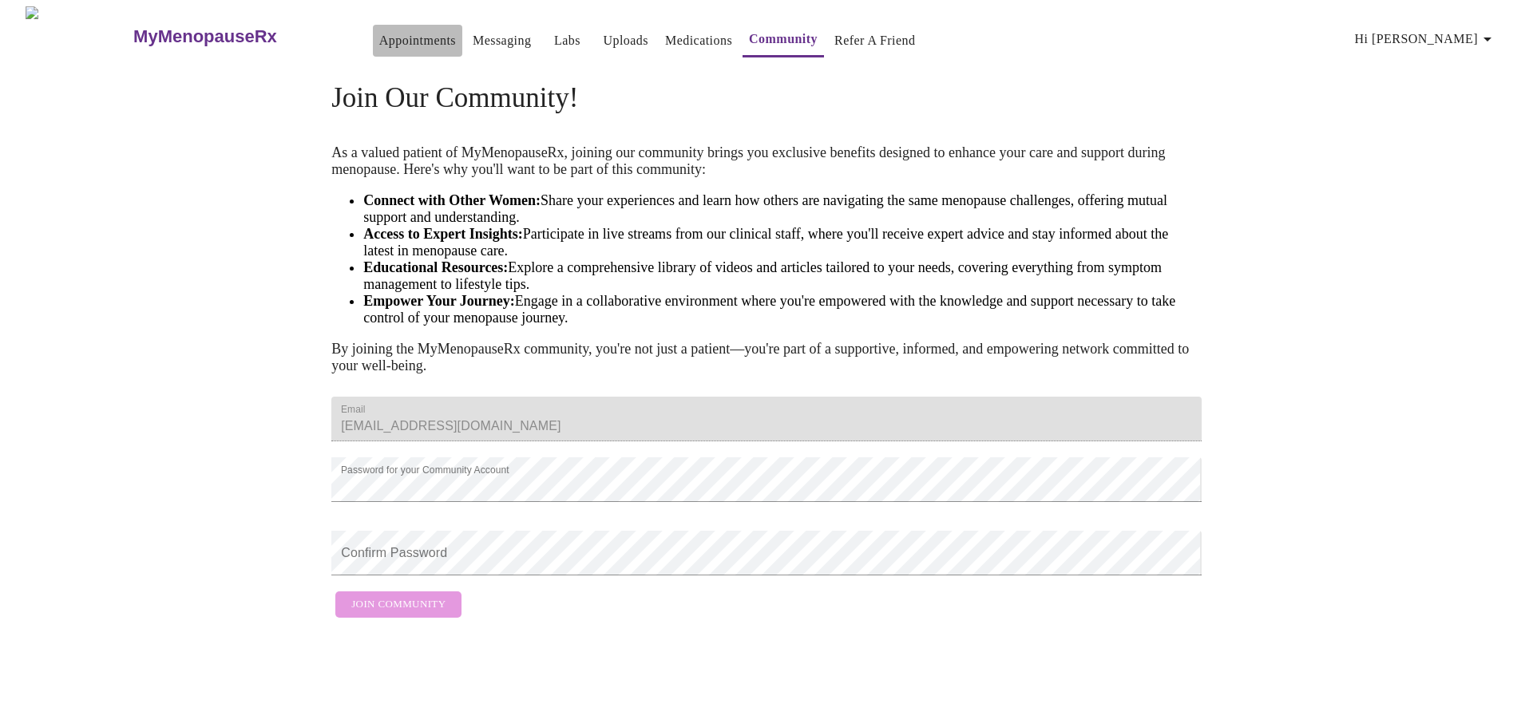
click at [379, 35] on link "Appointments" at bounding box center [417, 41] width 77 height 22
